Goal: Navigation & Orientation: Find specific page/section

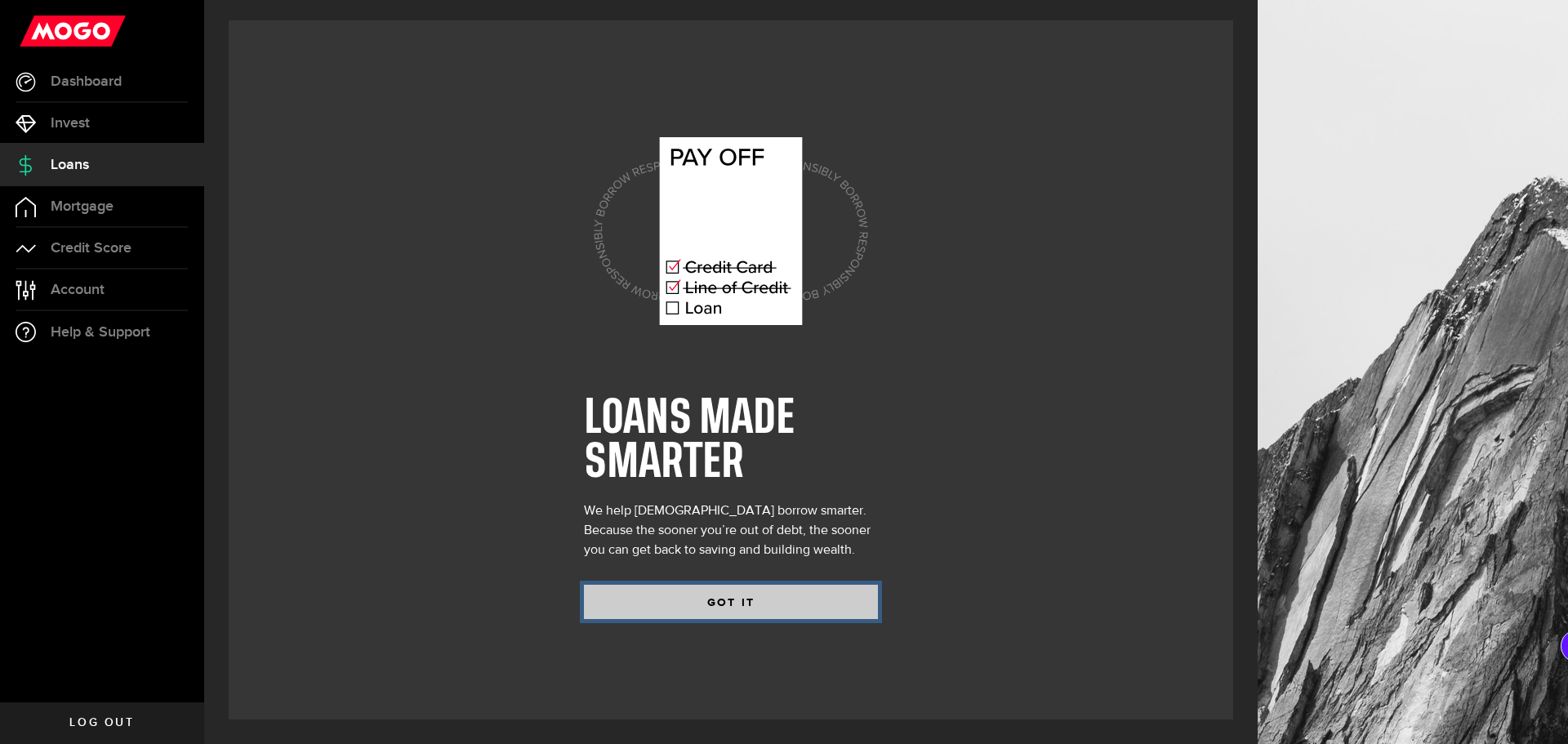
click at [757, 610] on button "GOT IT" at bounding box center [731, 601] width 294 height 34
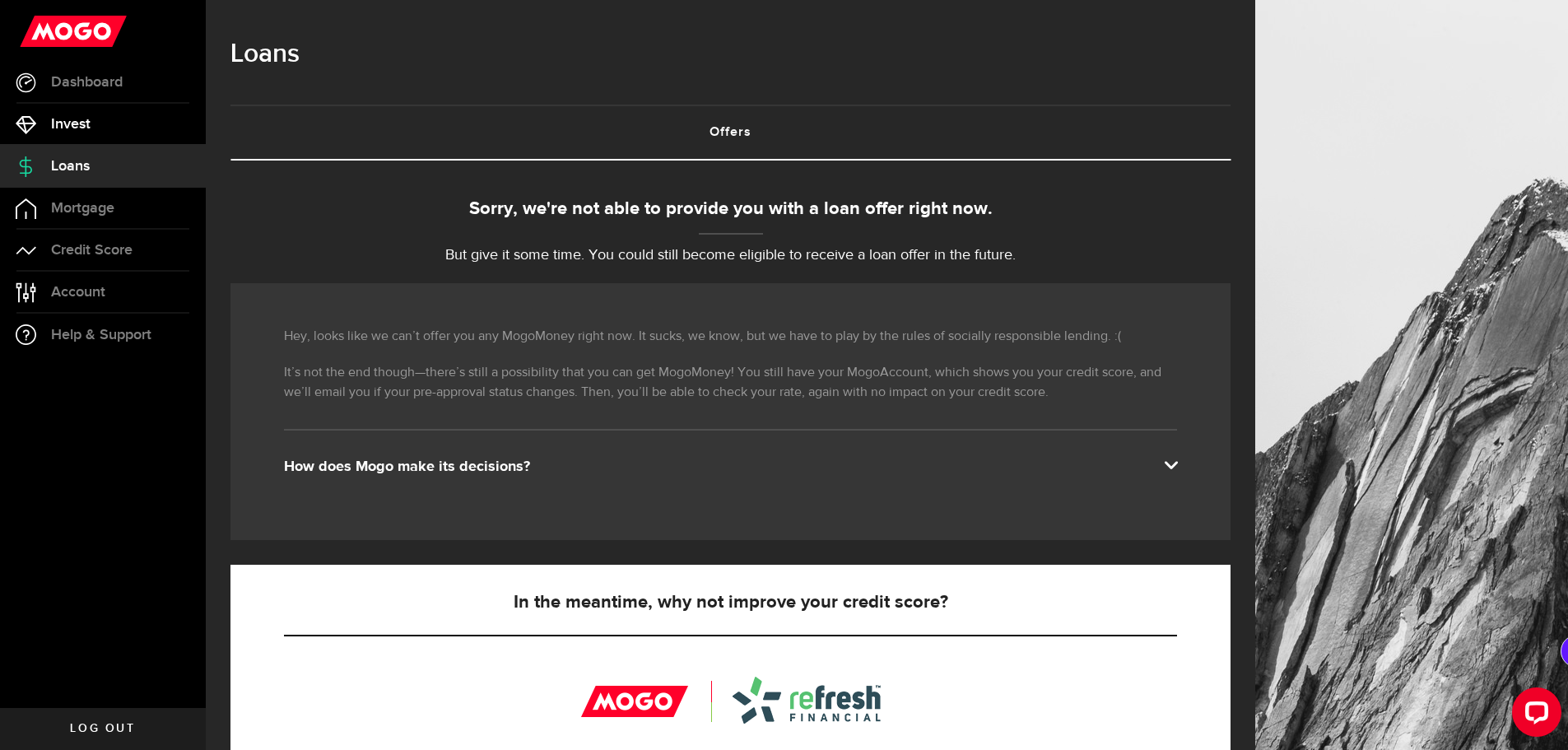
click at [111, 122] on link "Invest" at bounding box center [103, 124] width 206 height 41
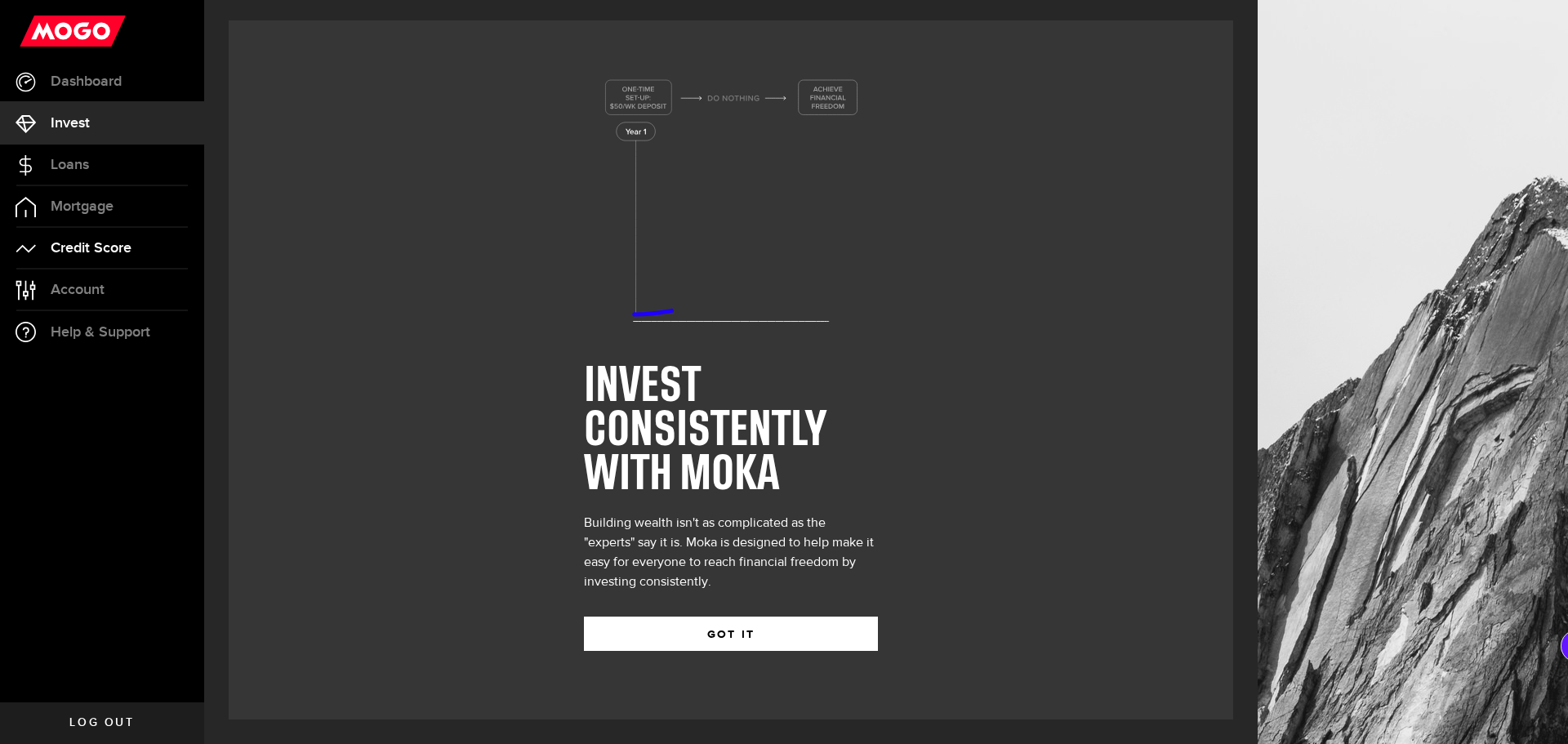
click at [85, 255] on span "Credit Score" at bounding box center [90, 248] width 80 height 15
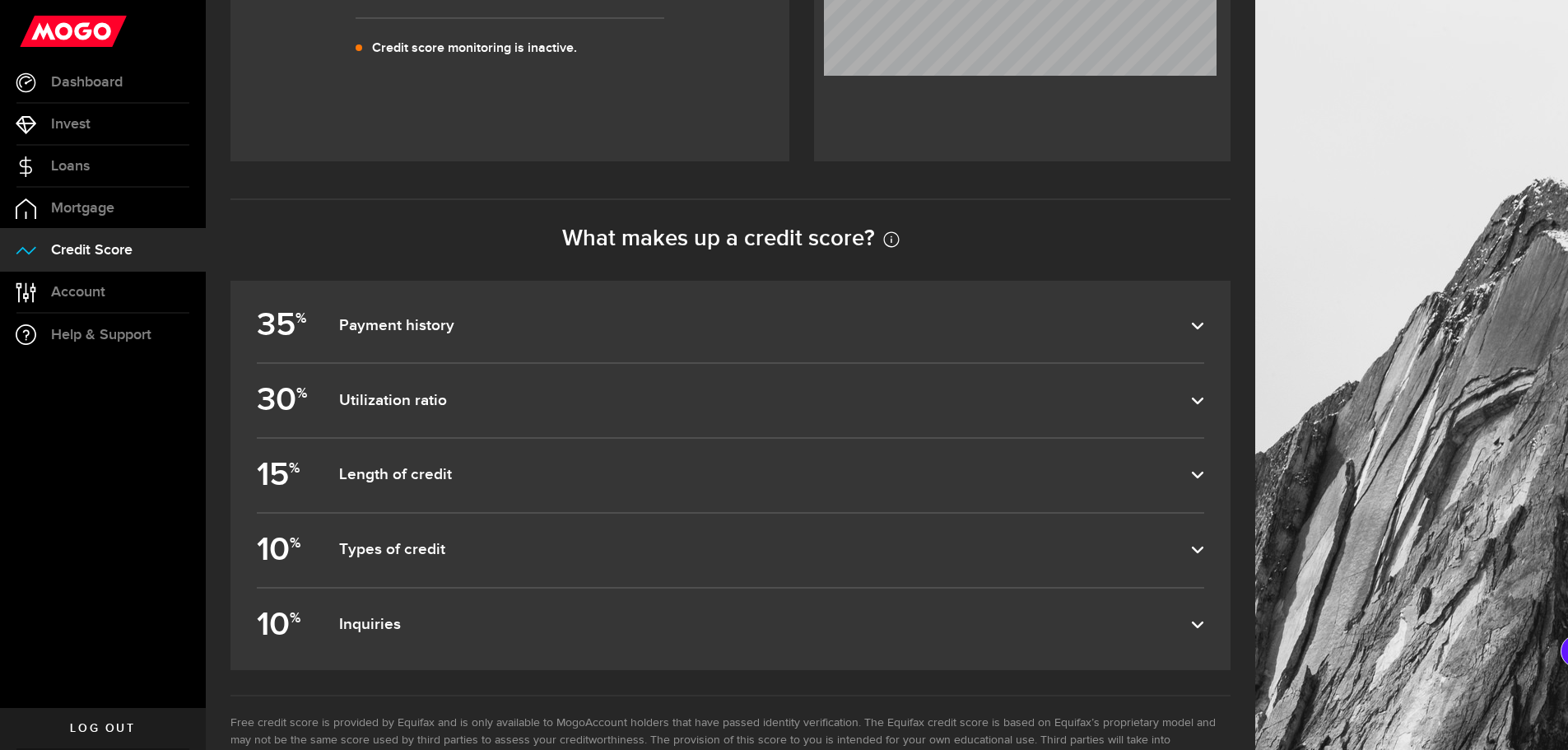
scroll to position [659, 0]
